Goal: Register for event/course

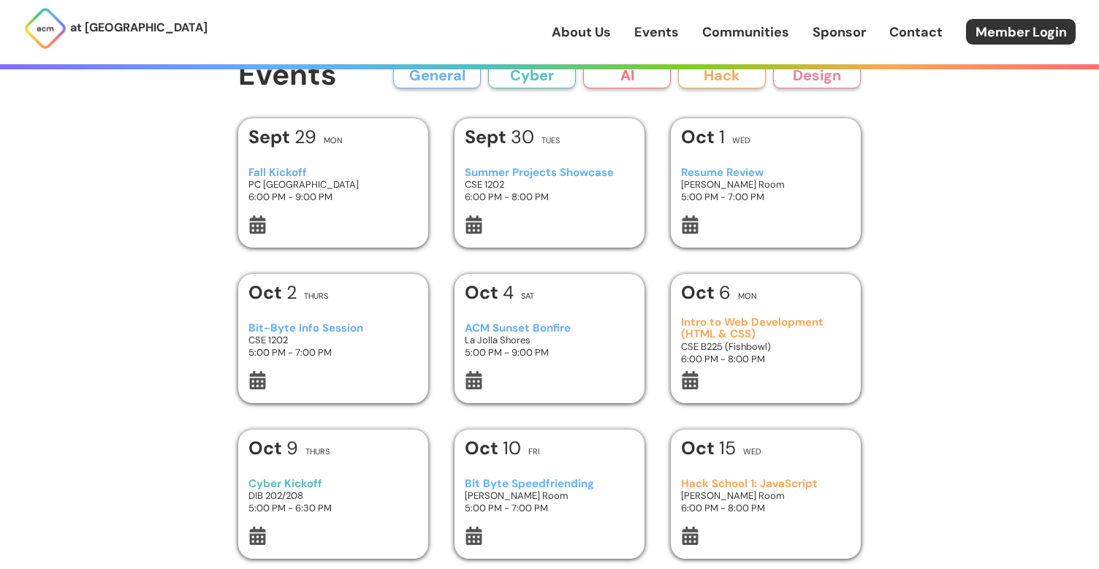
scroll to position [16, 0]
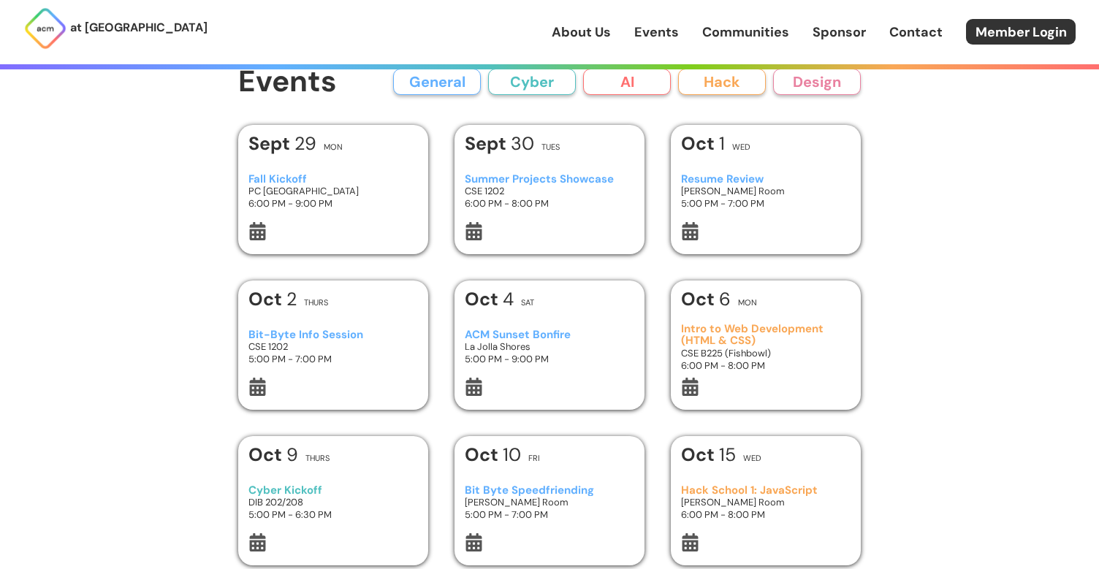
click at [770, 325] on h3 "Intro to Web Development (HTML & CSS)" at bounding box center [766, 335] width 170 height 24
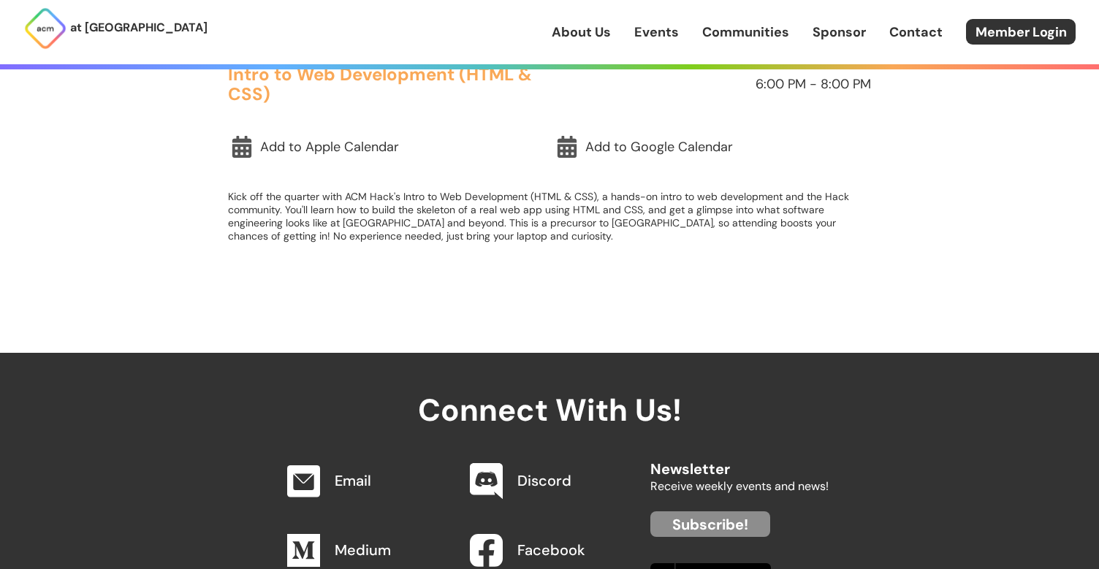
scroll to position [552, 0]
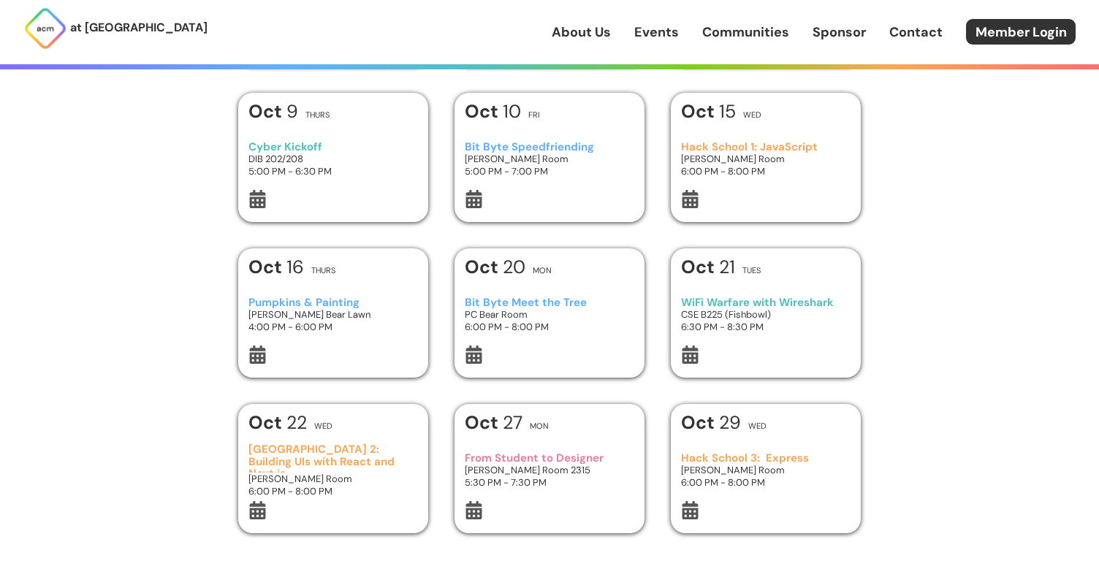
scroll to position [367, 0]
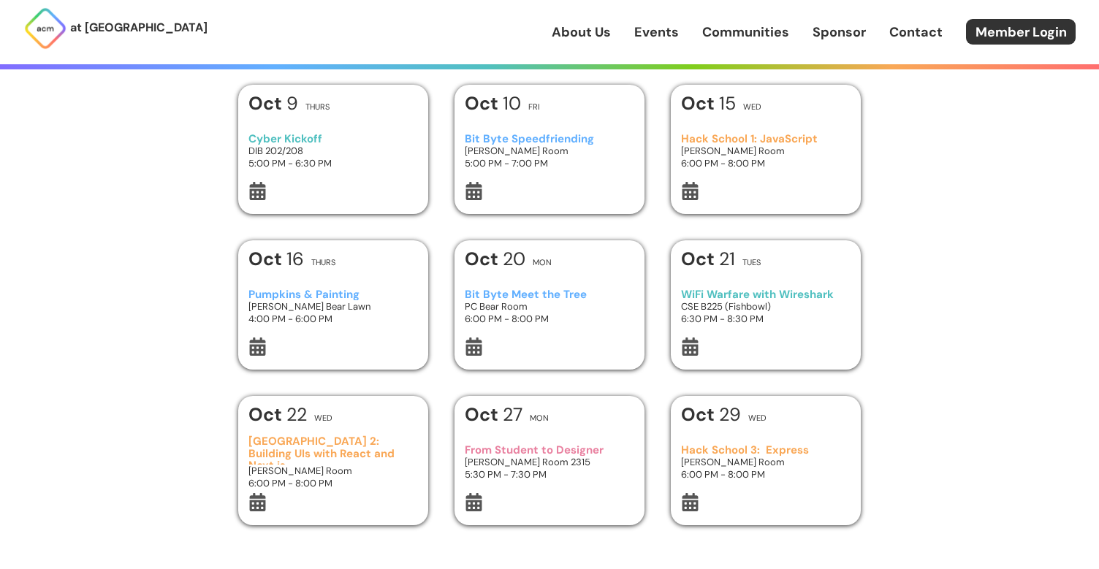
click at [665, 386] on div "Add Event to Calendar Google Calendar Apple Calendar Cancel Sept 29 Mon Fall Ki…" at bounding box center [549, 150] width 622 height 752
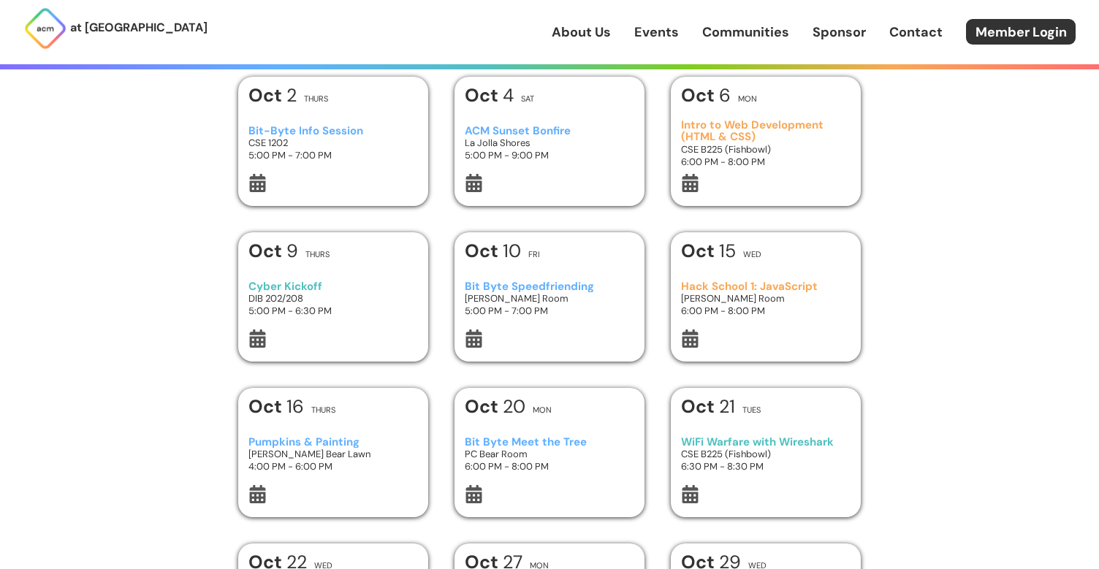
scroll to position [205, 0]
